Goal: Register for event/course

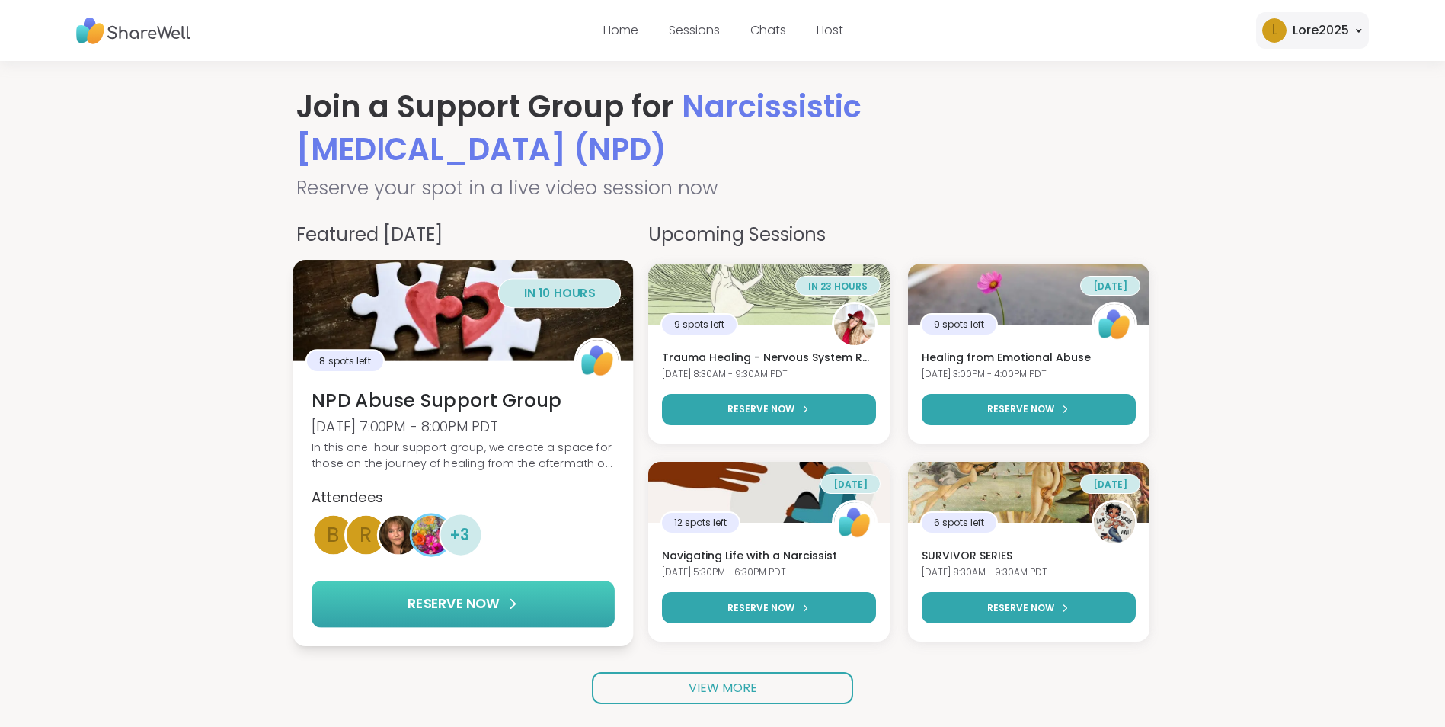
click at [577, 603] on button "RESERVE NOW" at bounding box center [463, 604] width 303 height 46
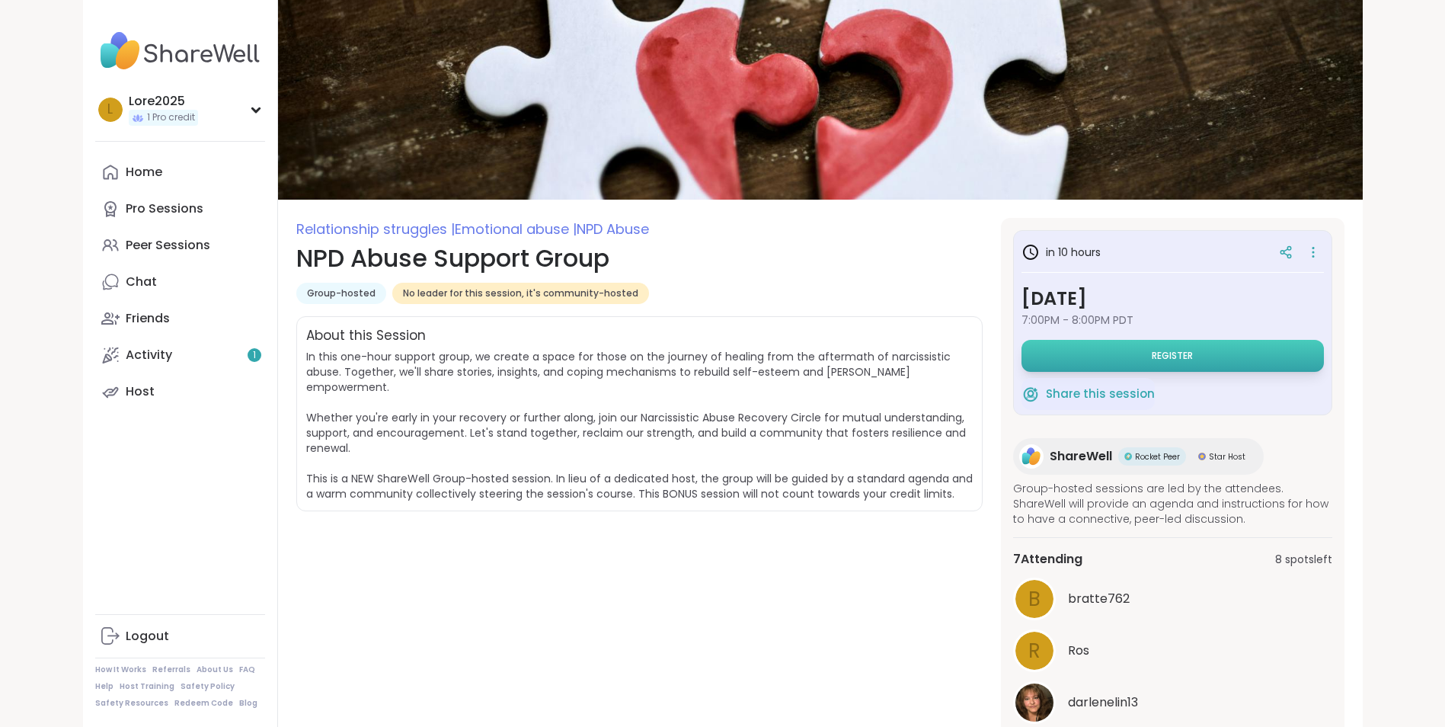
click at [1164, 363] on button "Register" at bounding box center [1173, 356] width 302 height 32
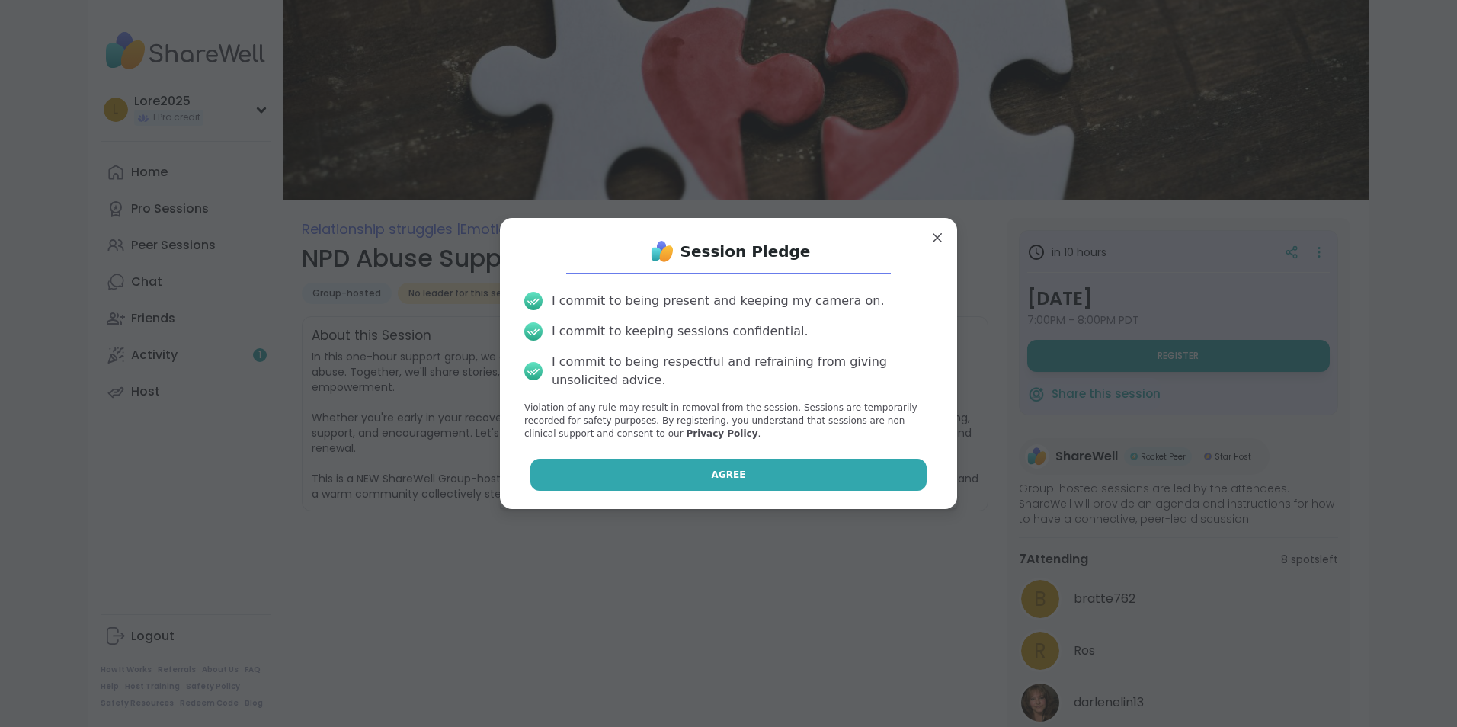
click at [817, 472] on button "Agree" at bounding box center [728, 475] width 397 height 32
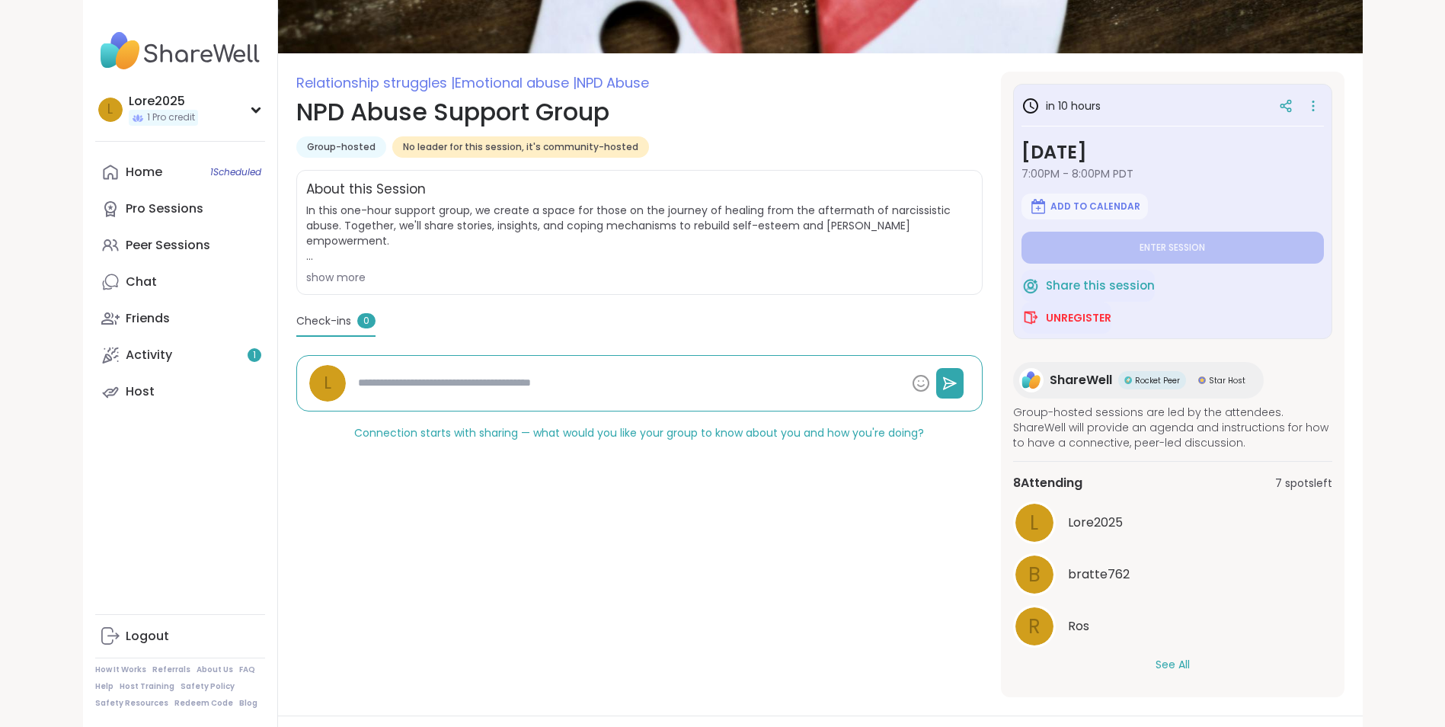
scroll to position [152, 0]
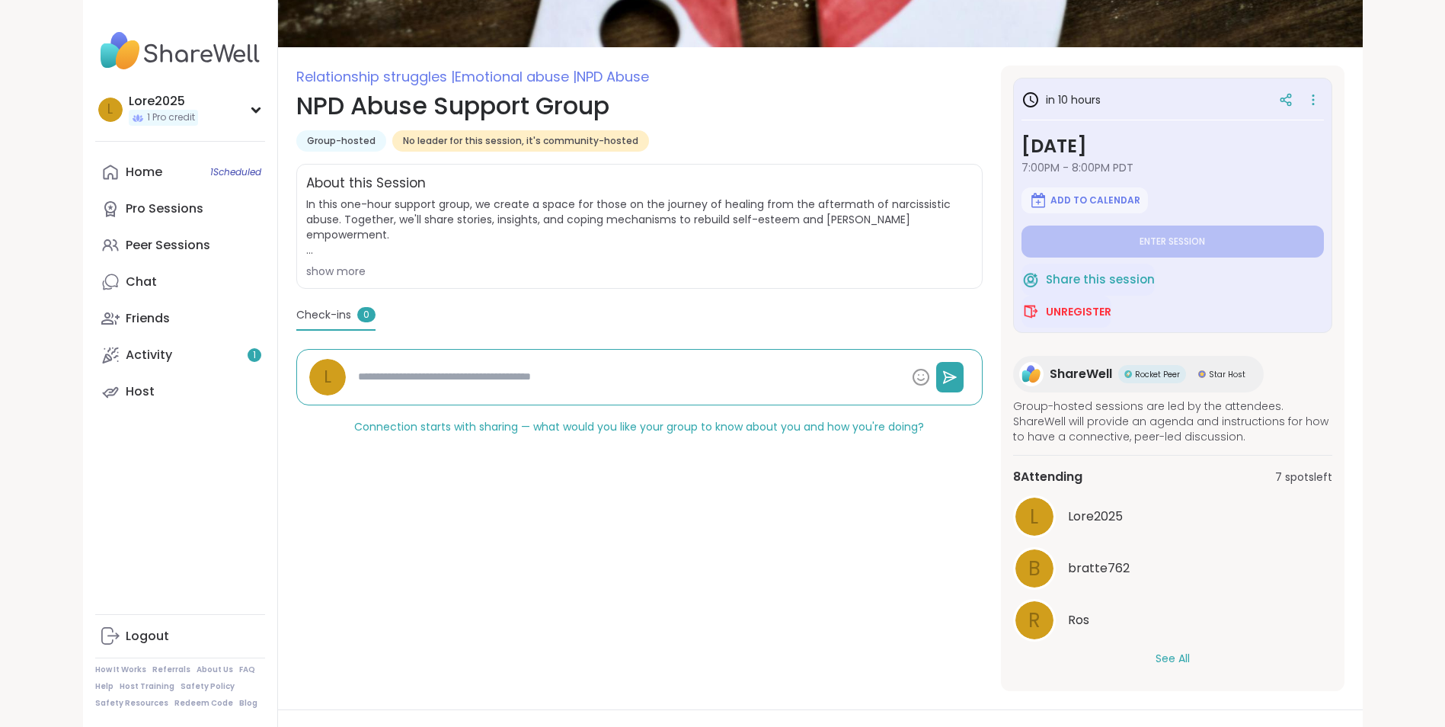
click at [1182, 658] on button "See All" at bounding box center [1173, 659] width 34 height 16
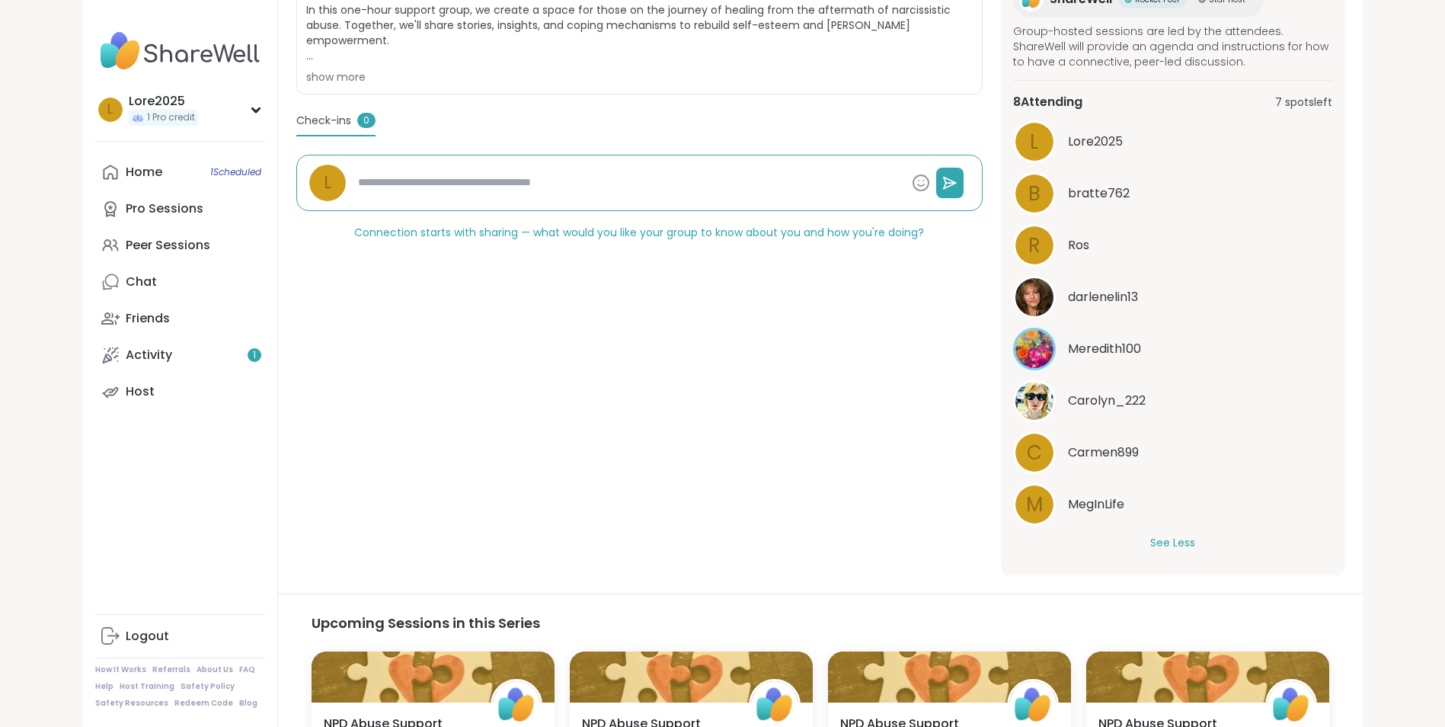
scroll to position [381, 0]
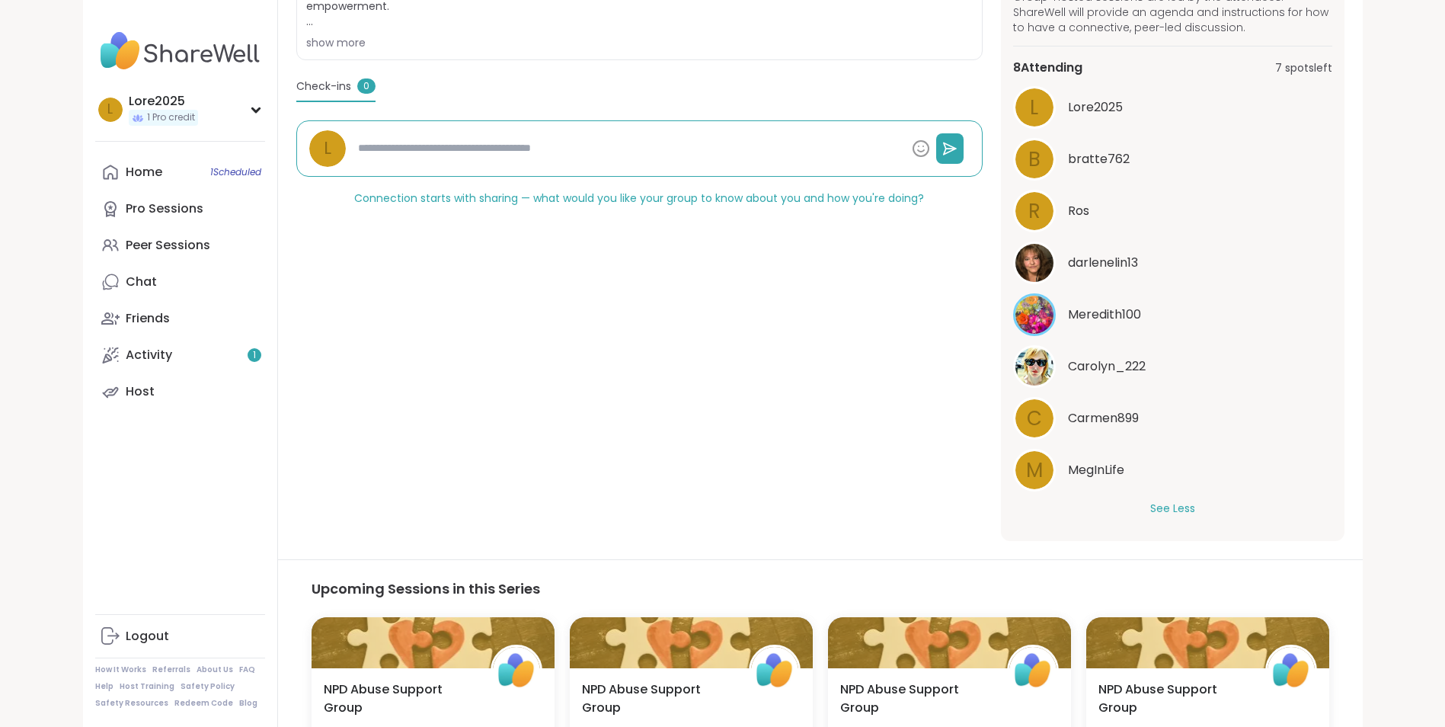
click at [817, 395] on div "Relationship struggles | Emotional abuse | NPD Abuse NPD Abuse Support Group Gr…" at bounding box center [639, 189] width 686 height 704
click at [209, 116] on div "L Lore2025 1 Pro credit" at bounding box center [180, 109] width 170 height 39
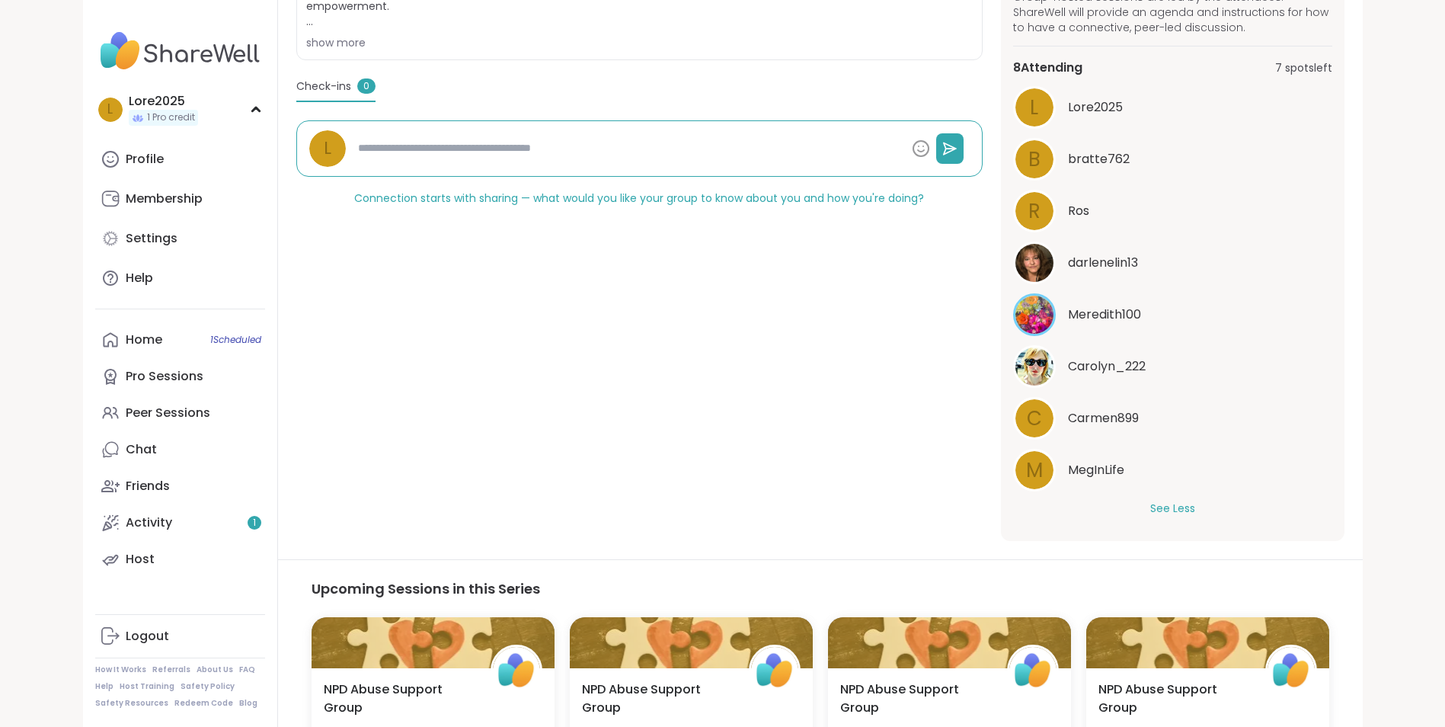
click at [217, 61] on img at bounding box center [180, 50] width 170 height 53
type textarea "*"
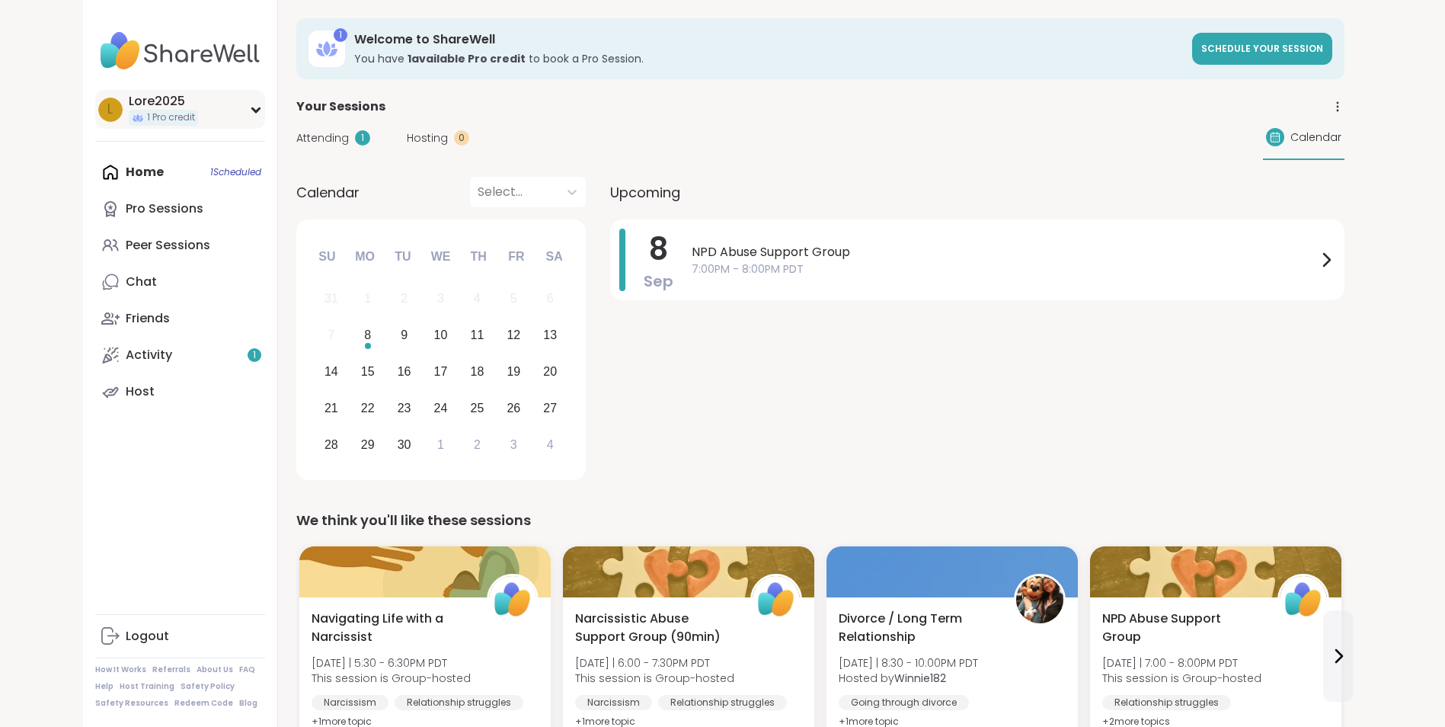
click at [205, 116] on div "L Lore2025 1 Pro credit" at bounding box center [180, 109] width 170 height 39
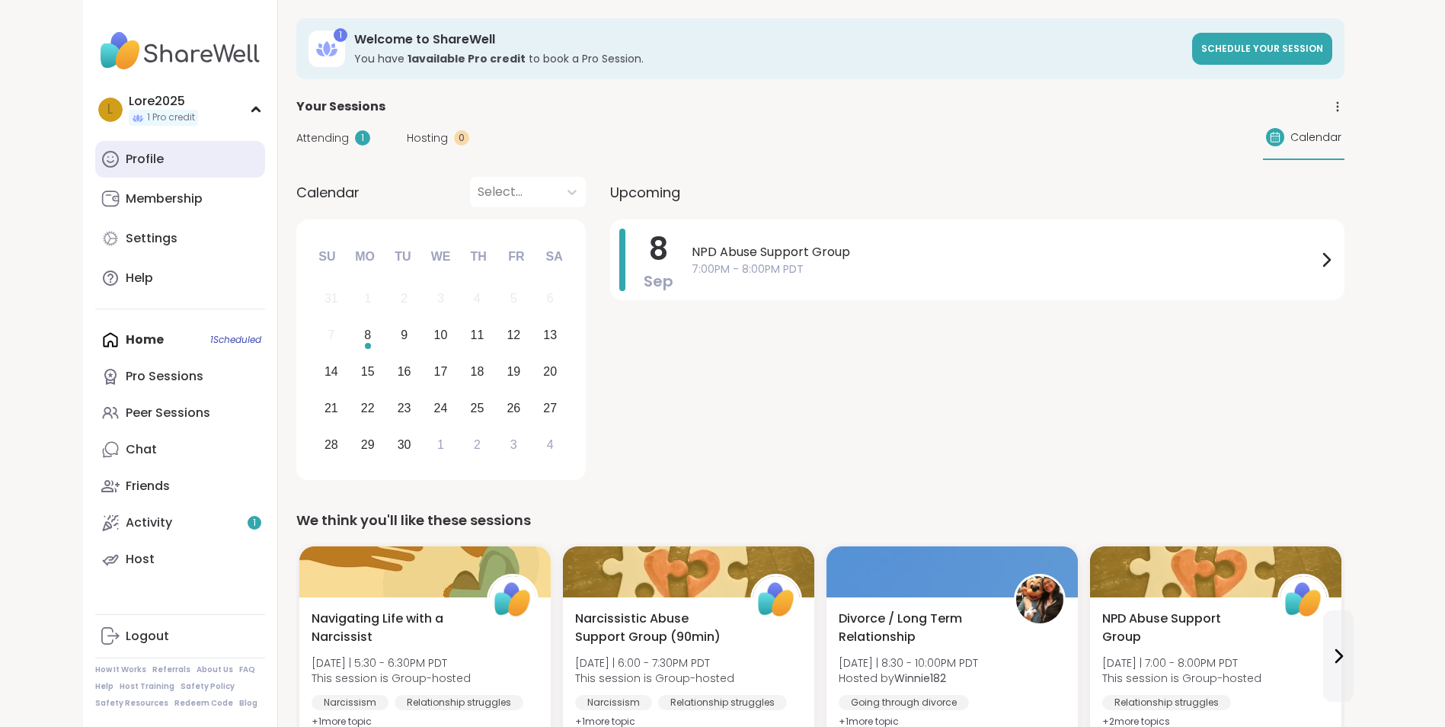
click at [200, 169] on link "Profile" at bounding box center [180, 159] width 170 height 37
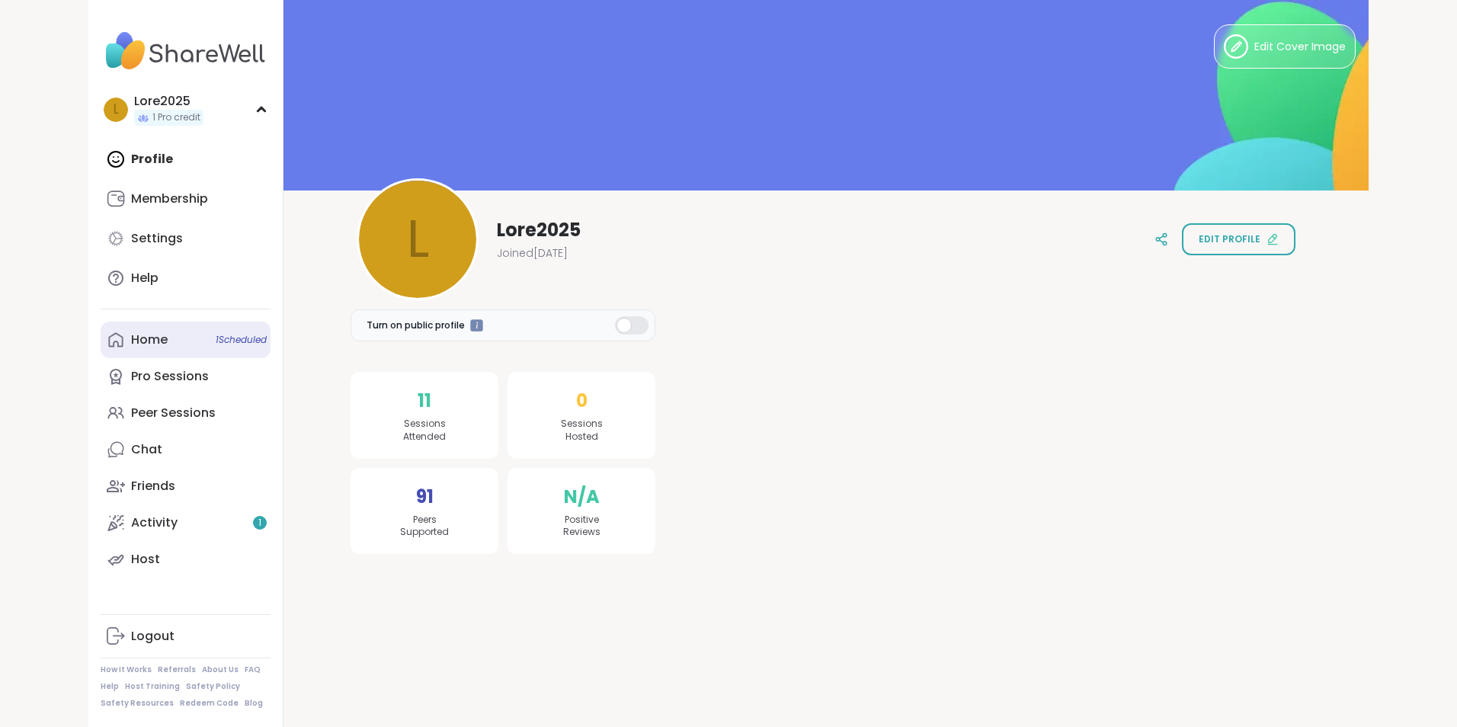
click at [167, 354] on link "Home 1 Scheduled" at bounding box center [186, 340] width 170 height 37
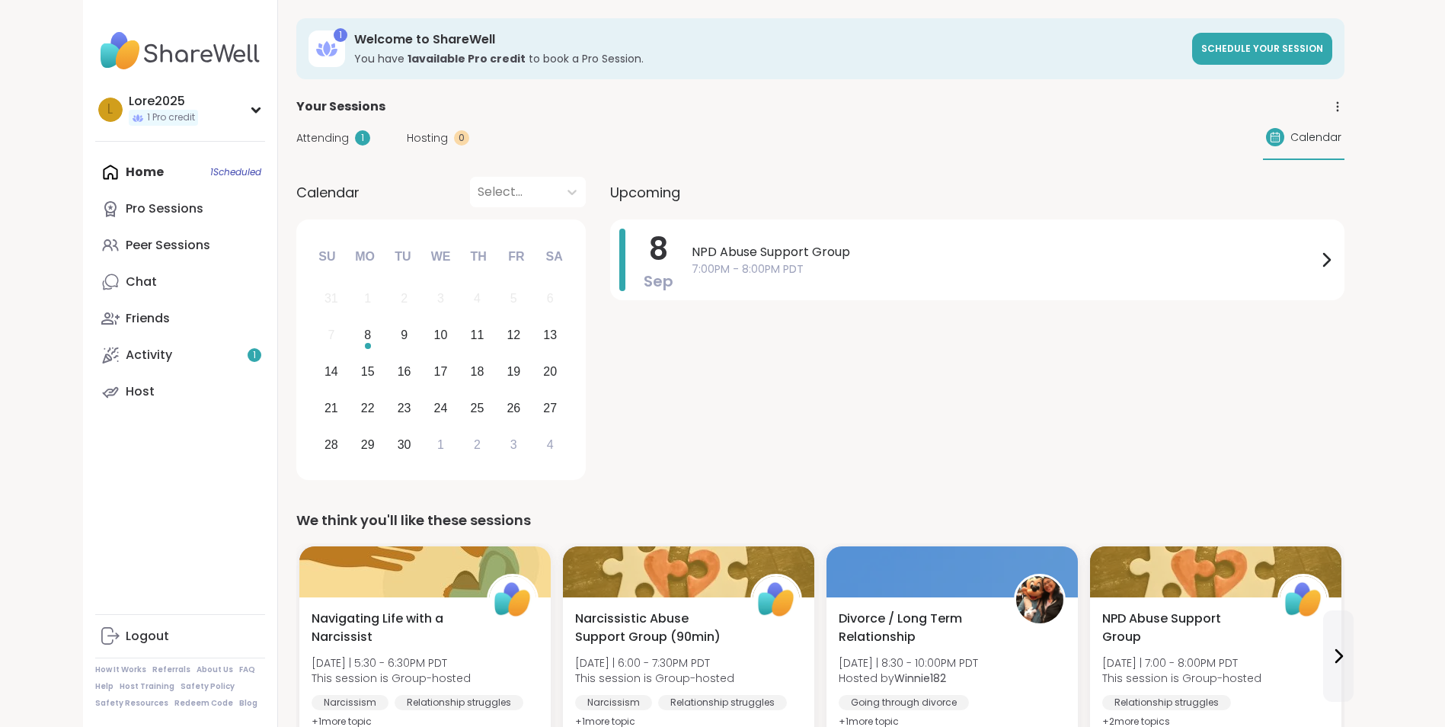
click at [127, 174] on div "Home 1 Scheduled Pro Sessions Peer Sessions Chat Friends Activity 1 Host" at bounding box center [180, 282] width 170 height 256
click at [167, 112] on span "1 Pro credit" at bounding box center [171, 117] width 48 height 13
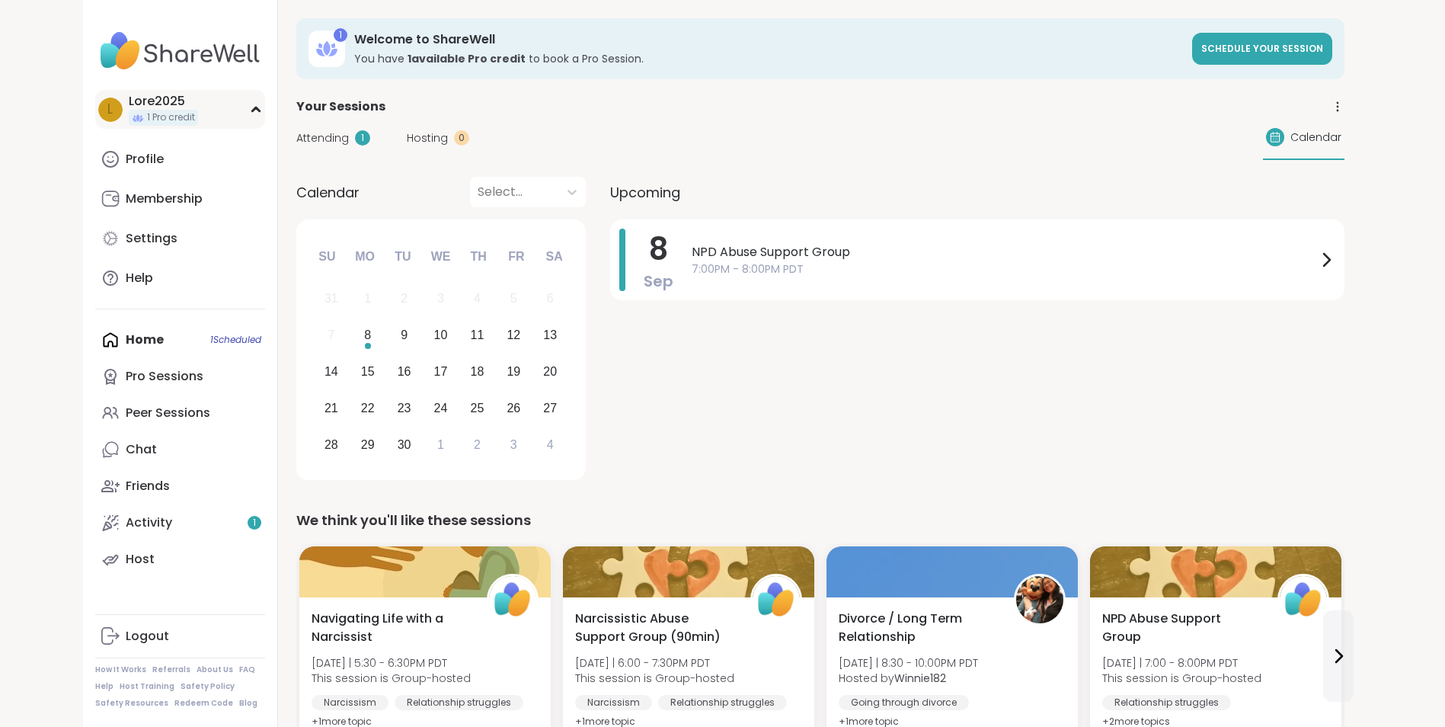
click at [207, 120] on div "L Lore2025 1 Pro credit" at bounding box center [180, 109] width 170 height 39
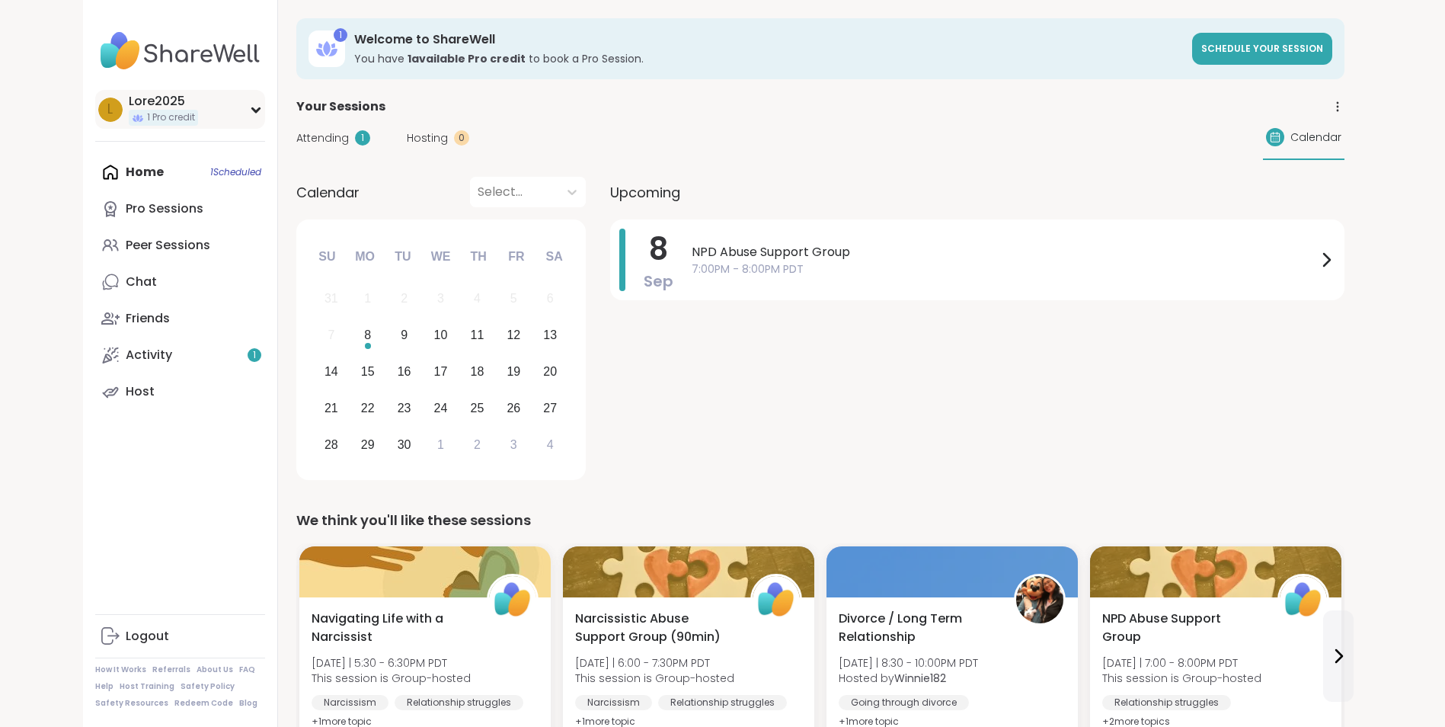
click at [207, 120] on div "L Lore2025 1 Pro credit" at bounding box center [180, 109] width 170 height 39
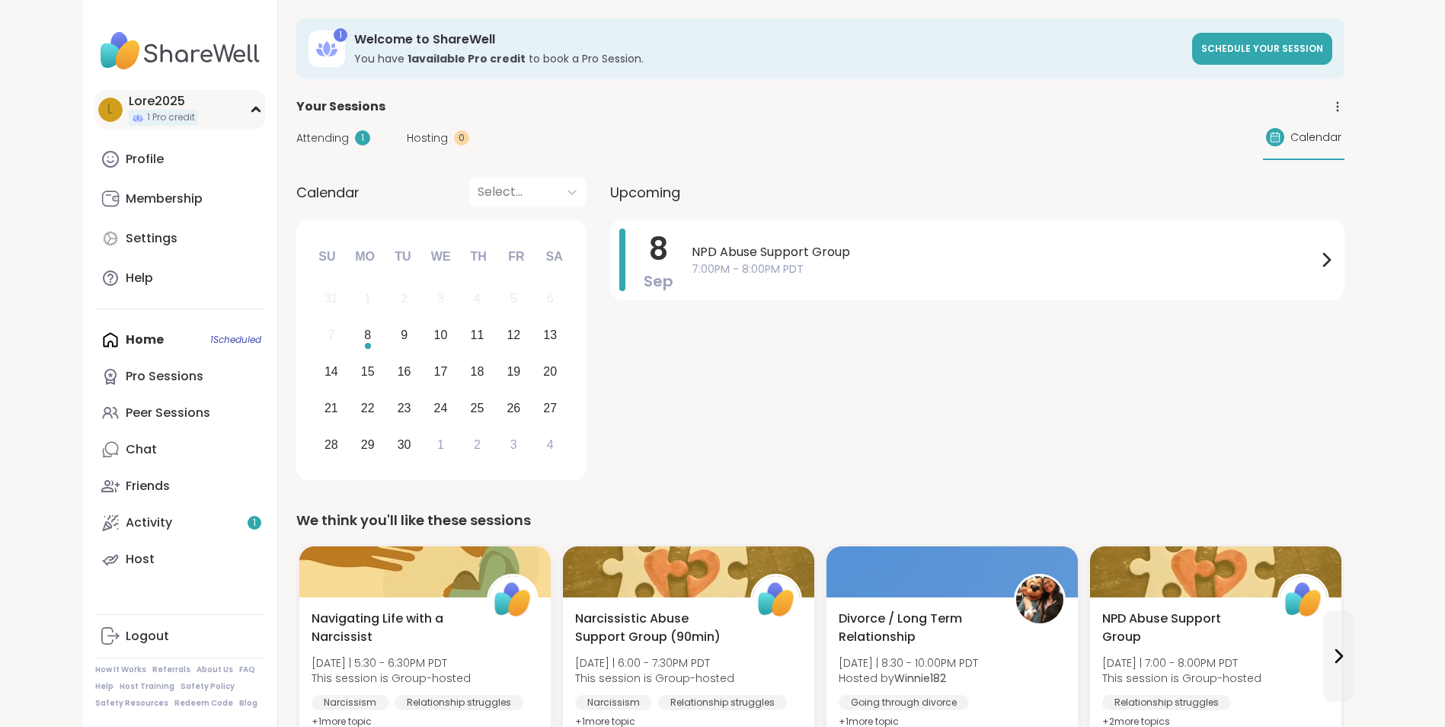
click at [200, 101] on div "L Lore2025 1 Pro credit" at bounding box center [180, 109] width 170 height 39
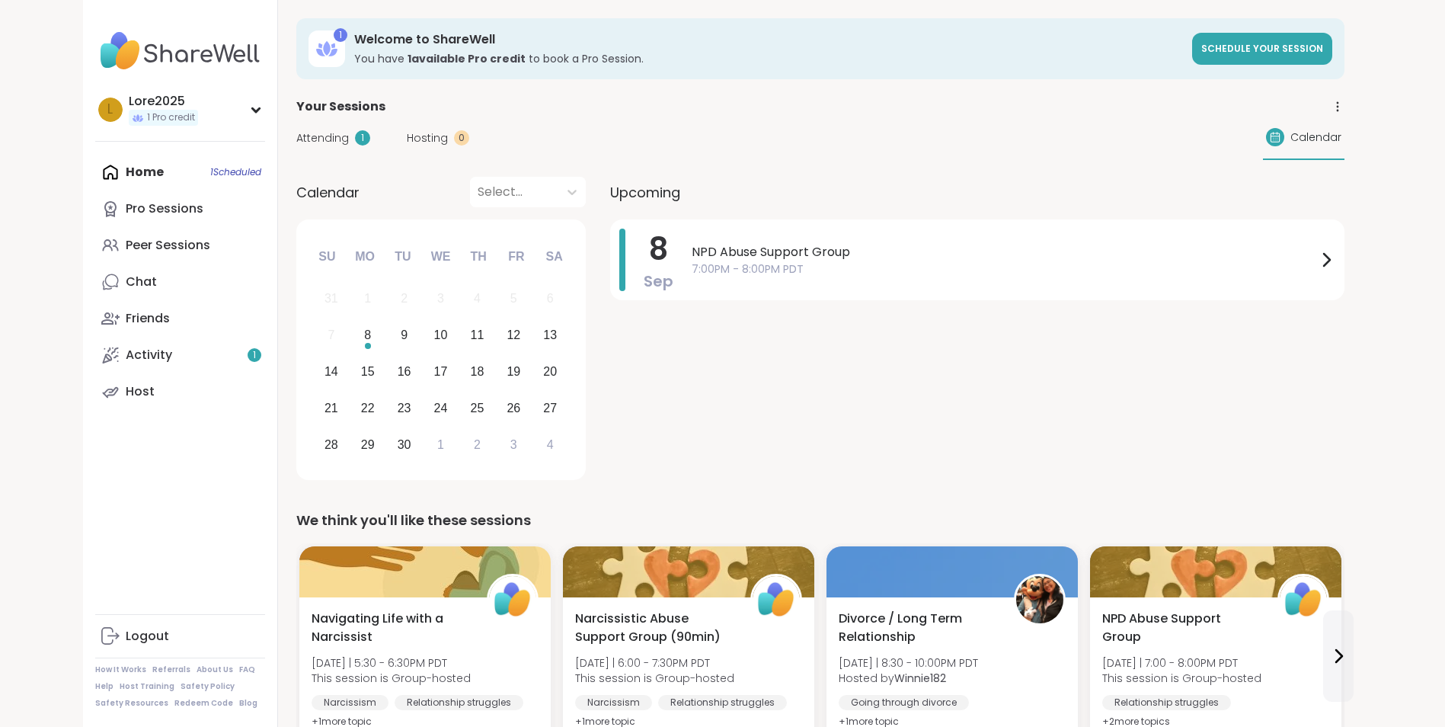
click at [209, 69] on img at bounding box center [180, 50] width 170 height 53
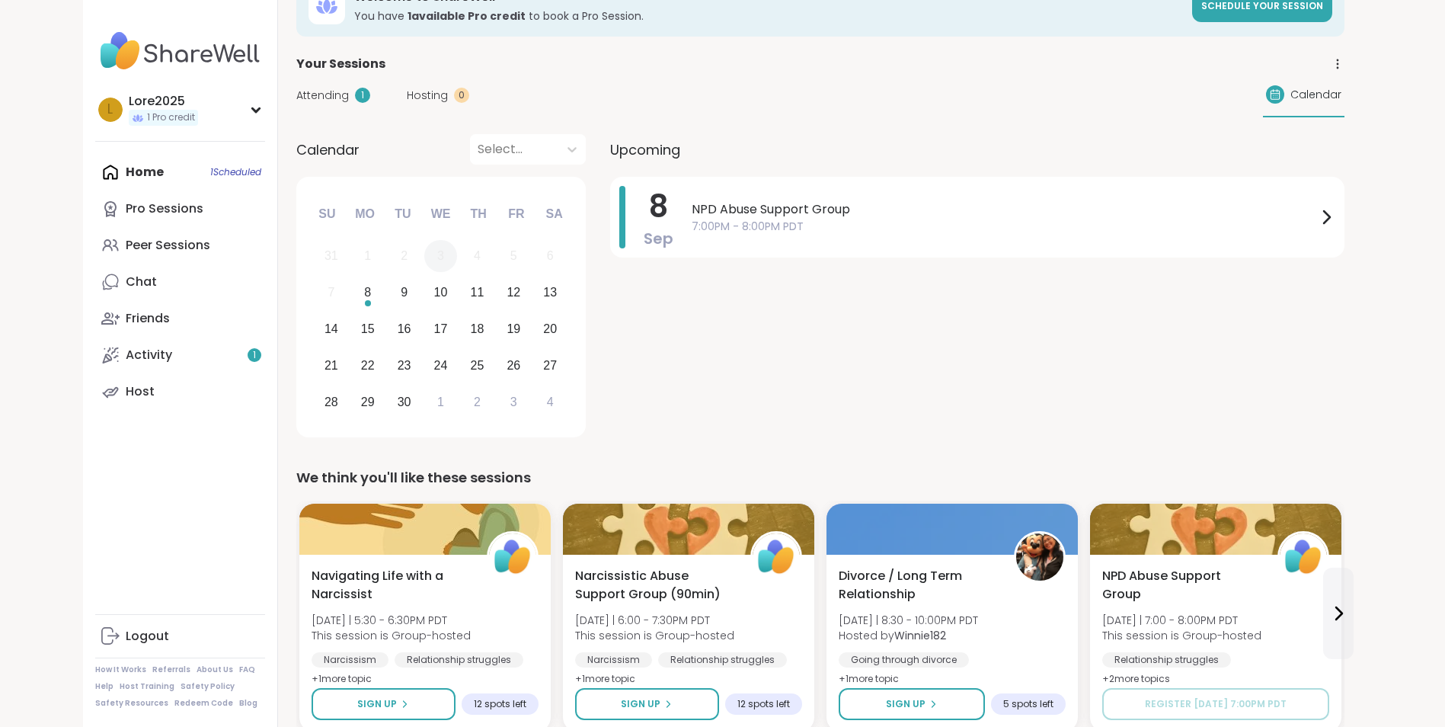
scroll to position [76, 0]
